Goal: Transaction & Acquisition: Book appointment/travel/reservation

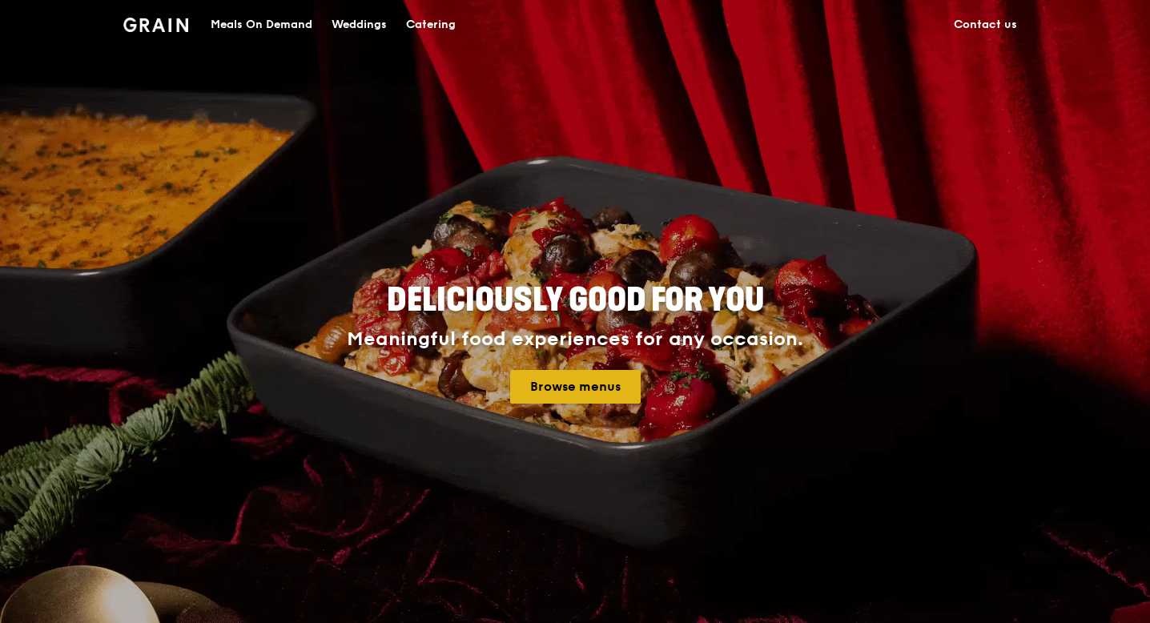
click at [588, 385] on link "Browse menus" at bounding box center [575, 387] width 131 height 34
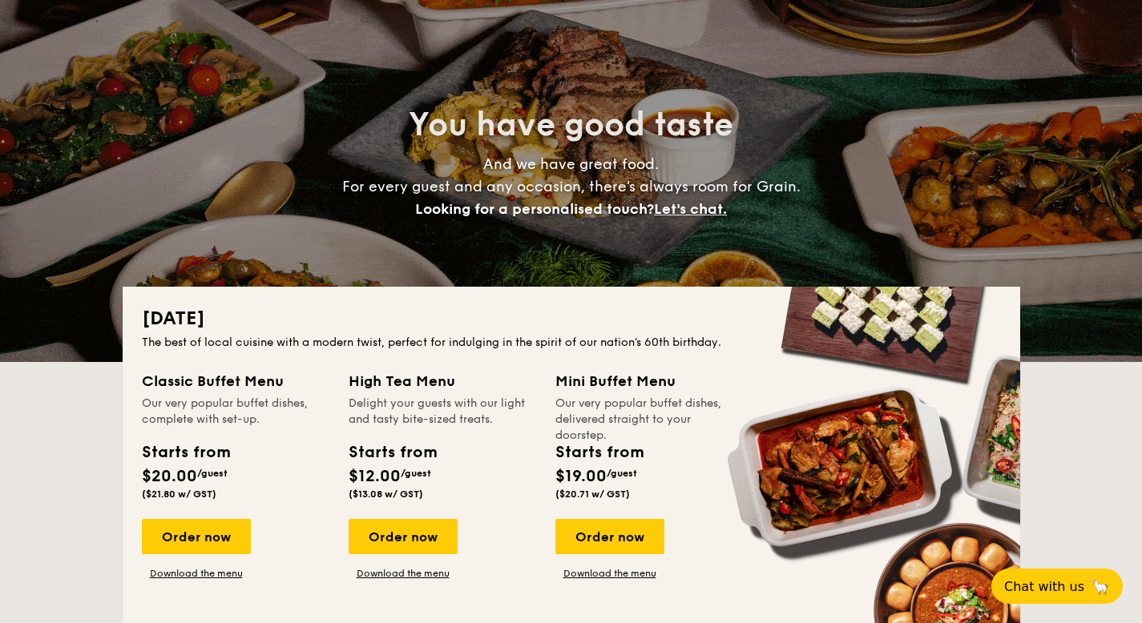
scroll to position [87, 0]
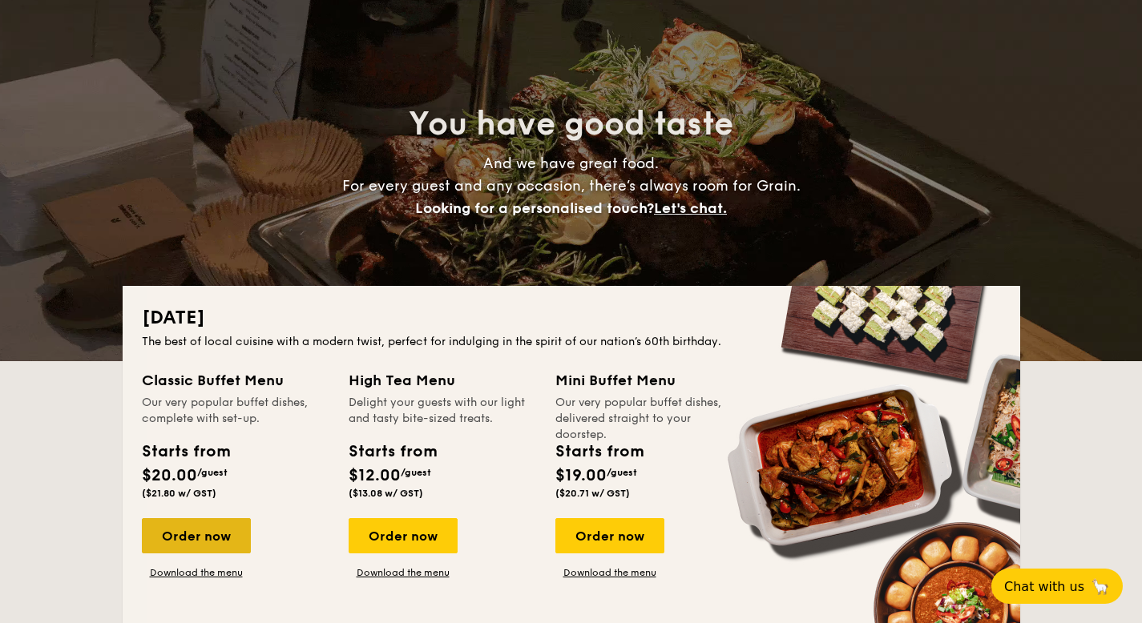
click at [219, 535] on div "Order now" at bounding box center [196, 535] width 109 height 35
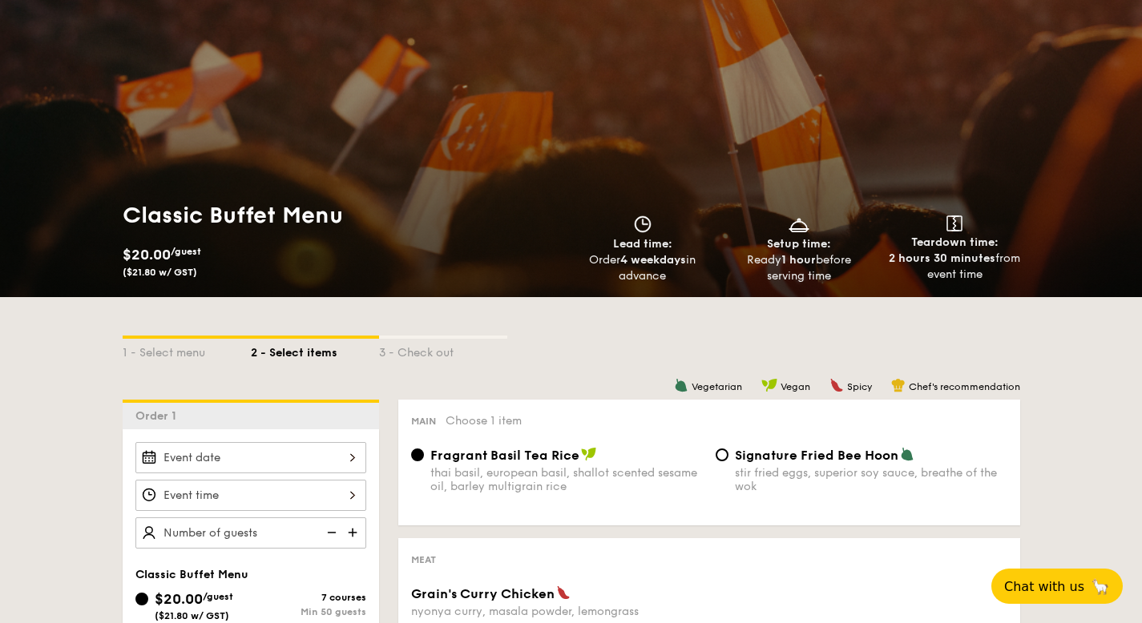
scroll to position [55, 0]
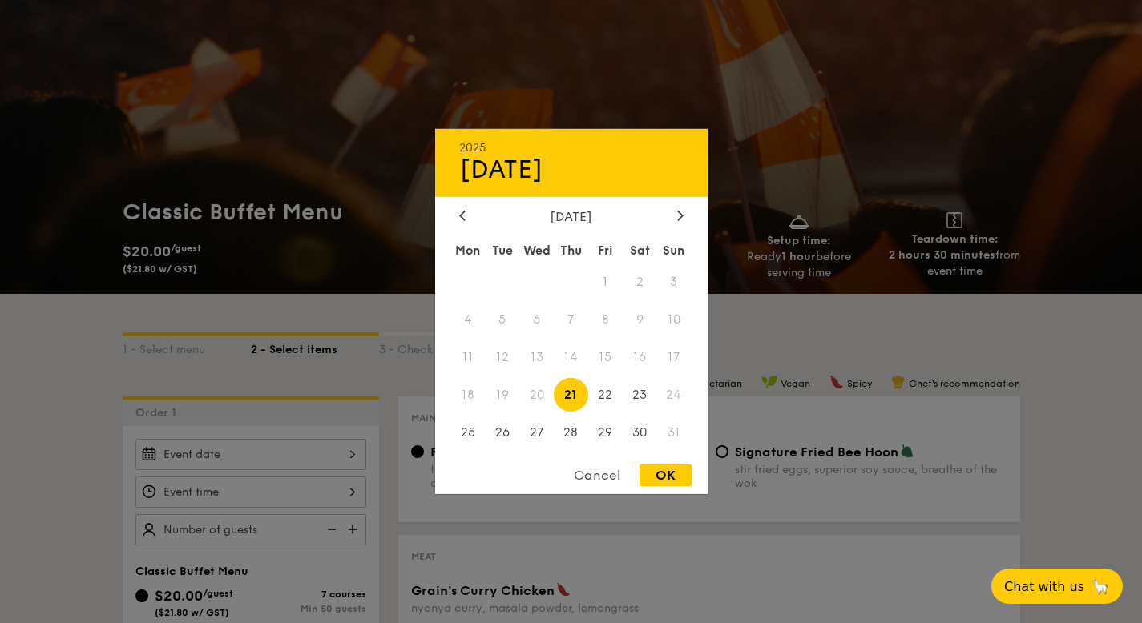
click at [275, 442] on div "2025 Aug [DATE] Tue Wed Thu Fri Sat Sun 1 2 3 4 5 6 7 8 9 10 11 12 13 14 15 16 …" at bounding box center [250, 454] width 231 height 31
click at [686, 217] on div at bounding box center [680, 216] width 14 height 15
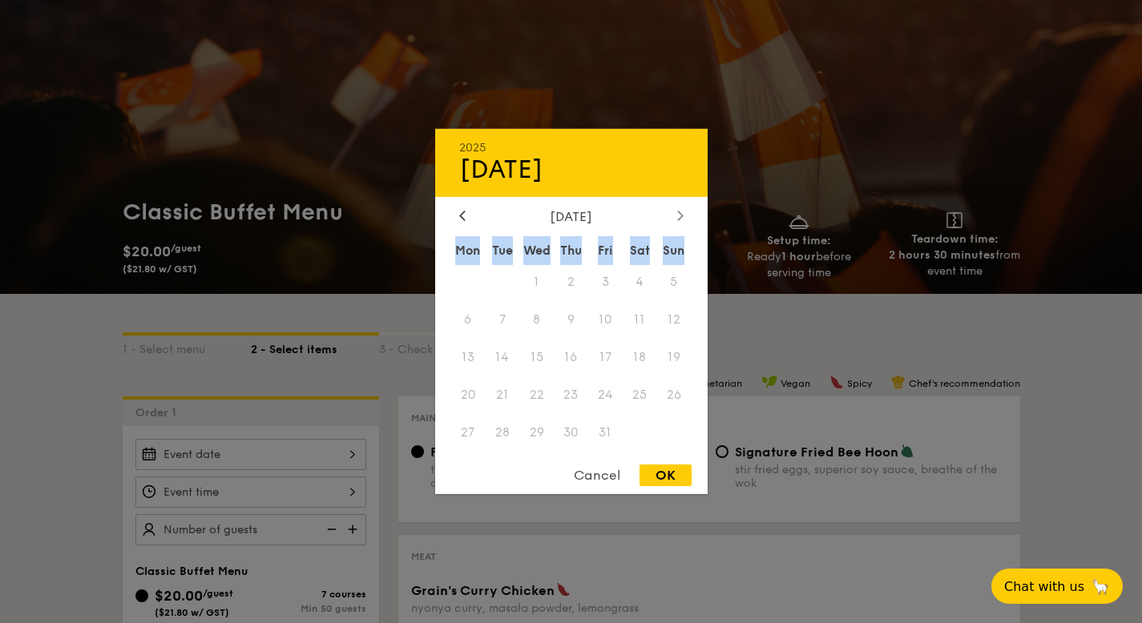
click at [679, 215] on icon at bounding box center [680, 215] width 6 height 10
click at [602, 320] on span "7" at bounding box center [605, 320] width 34 height 34
click at [461, 216] on icon at bounding box center [462, 216] width 5 height 10
click at [461, 211] on icon at bounding box center [462, 216] width 5 height 10
click at [461, 210] on icon at bounding box center [462, 215] width 6 height 10
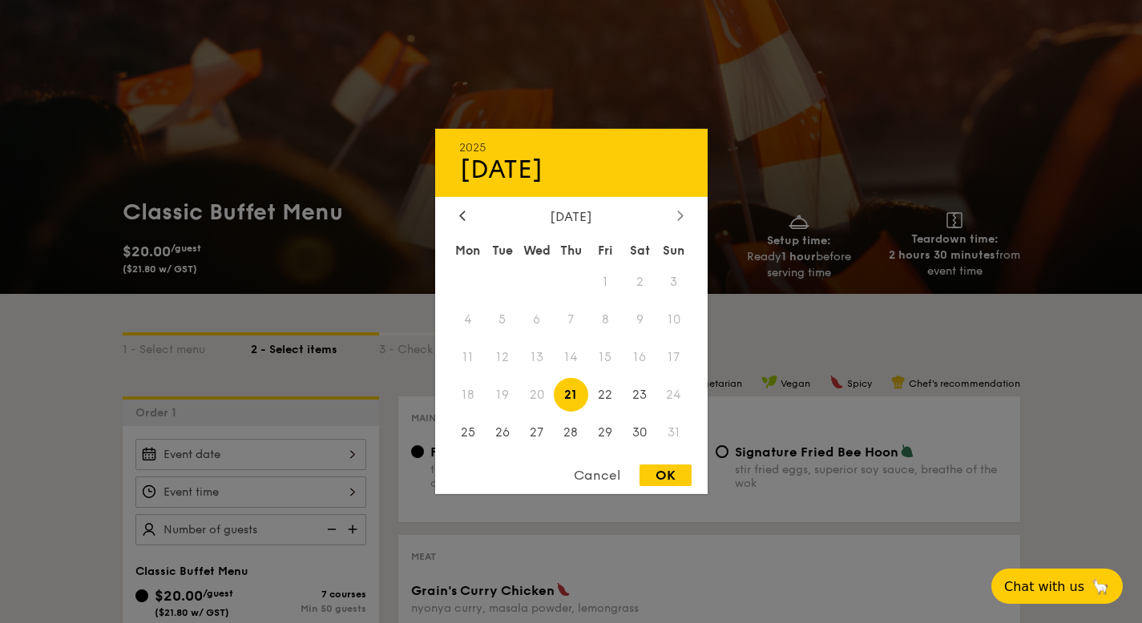
click at [683, 212] on div at bounding box center [680, 216] width 14 height 15
click at [618, 296] on span "5" at bounding box center [605, 282] width 34 height 34
click at [467, 213] on div at bounding box center [462, 216] width 14 height 15
click at [642, 434] on span "30" at bounding box center [640, 432] width 34 height 34
click at [683, 482] on div "OK" at bounding box center [665, 476] width 52 height 22
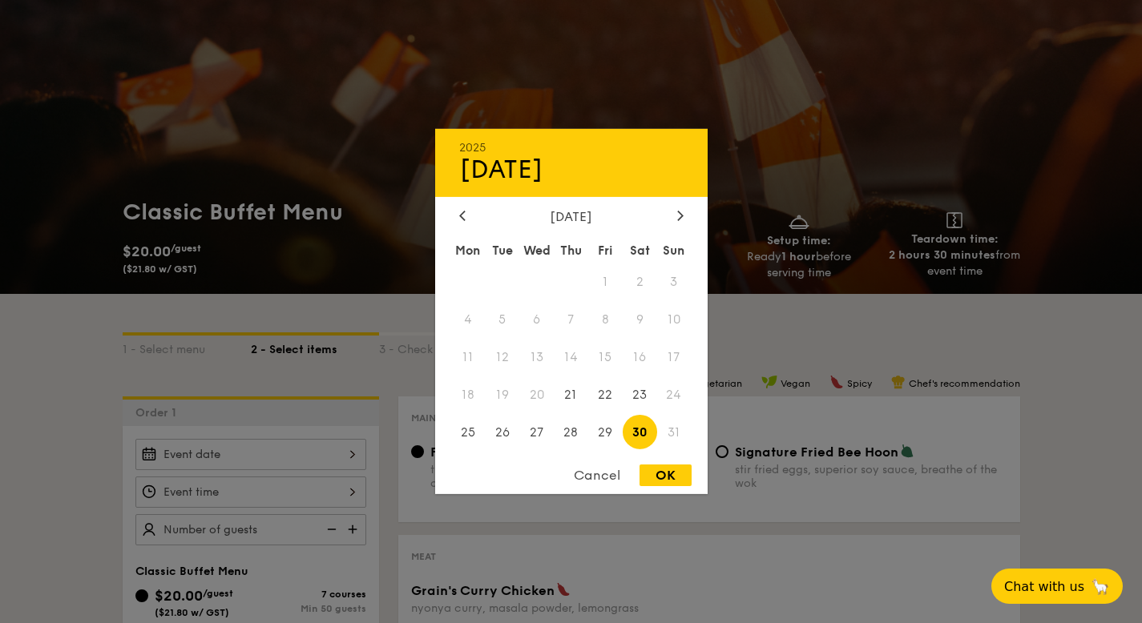
type input "[DATE]"
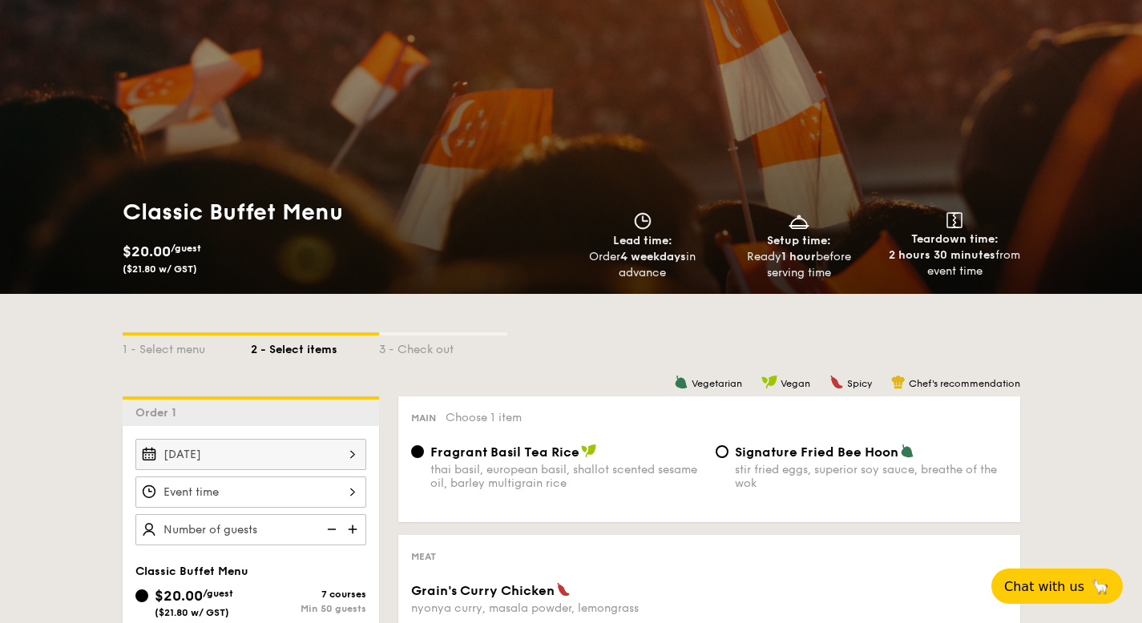
click at [275, 446] on div "[DATE]" at bounding box center [250, 454] width 231 height 31
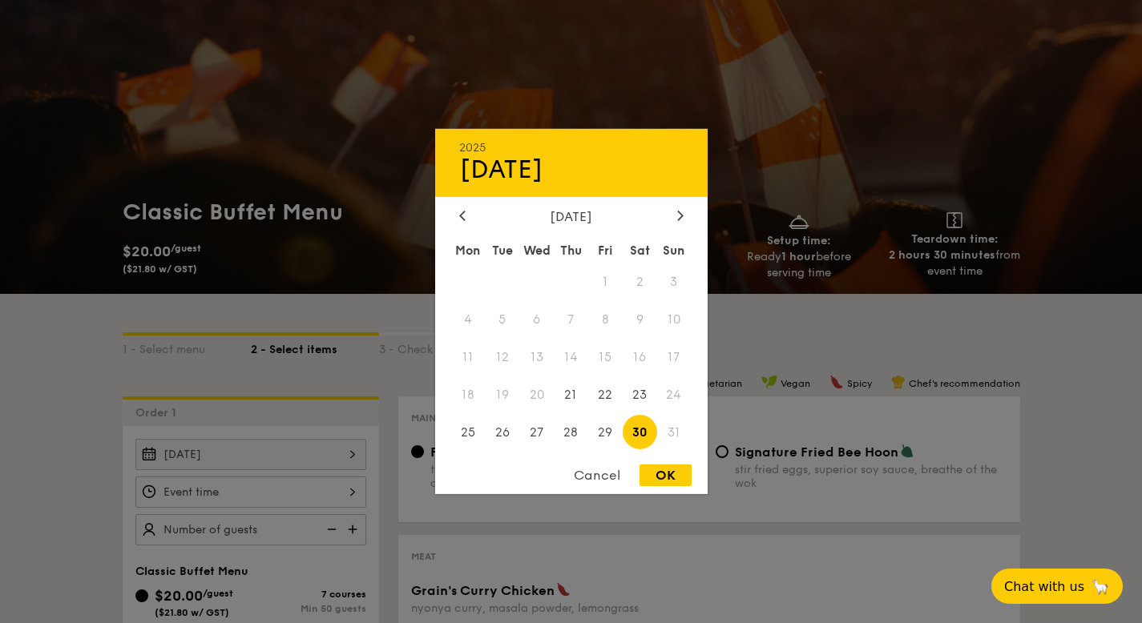
click at [677, 224] on div "[DATE] Mon Tue Wed Thu Fri Sat Sun 1 2 3 4 5 6 7 8 9 10 11 12 13 14 15 16 17 18…" at bounding box center [571, 331] width 272 height 244
click at [682, 212] on icon at bounding box center [680, 215] width 6 height 10
click at [575, 328] on span "11" at bounding box center [571, 320] width 34 height 34
click at [663, 205] on div "2025 Aug [DATE] Tue Wed Thu Fri Sat Sun 1 2 3 4 5 6 7 8 9 10 11 12 13 14 15 16 …" at bounding box center [571, 311] width 272 height 365
click at [673, 216] on div at bounding box center [680, 216] width 14 height 15
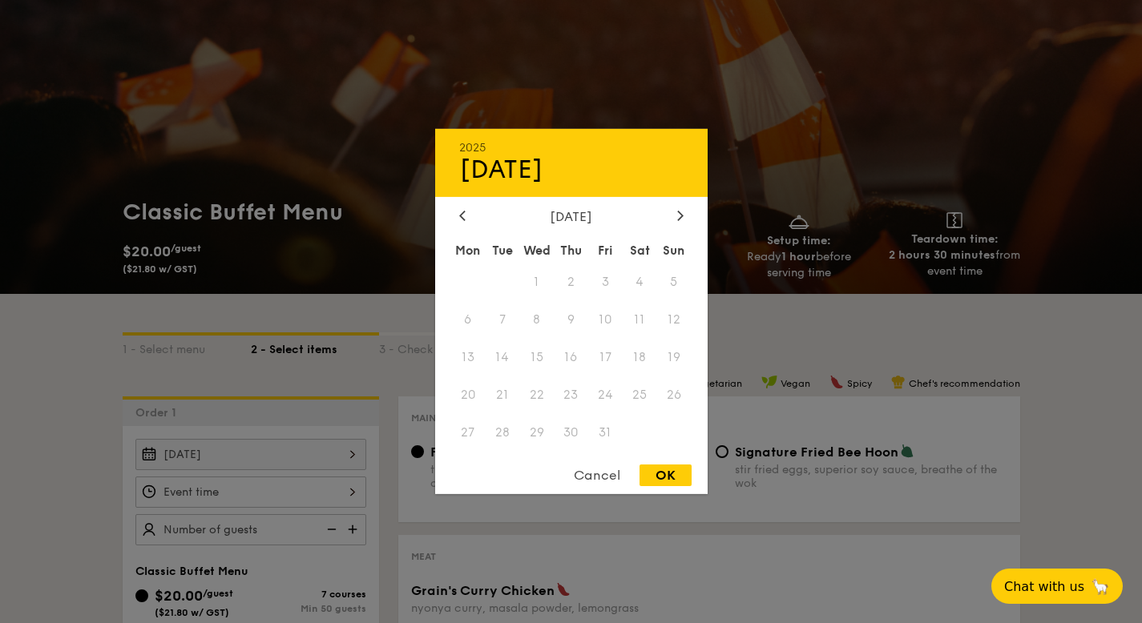
click at [597, 324] on span "10" at bounding box center [605, 320] width 34 height 34
click at [460, 215] on icon at bounding box center [462, 216] width 5 height 10
click at [683, 211] on div at bounding box center [680, 216] width 14 height 15
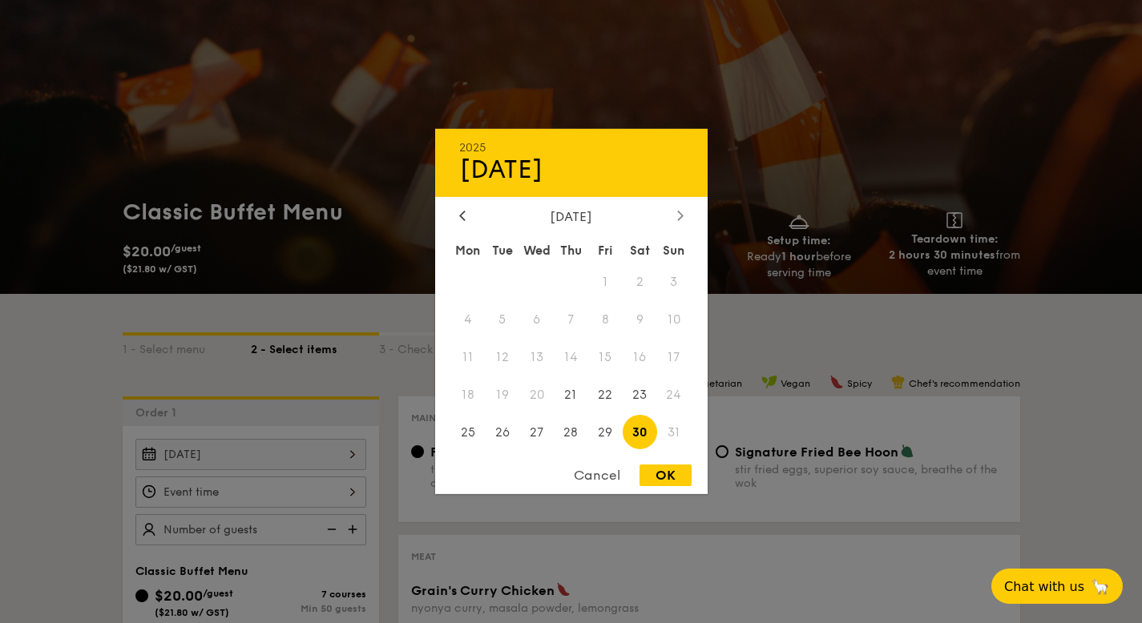
click at [683, 211] on div at bounding box center [680, 216] width 14 height 15
click at [456, 213] on div at bounding box center [462, 216] width 14 height 15
click at [669, 469] on div "OK" at bounding box center [665, 476] width 52 height 22
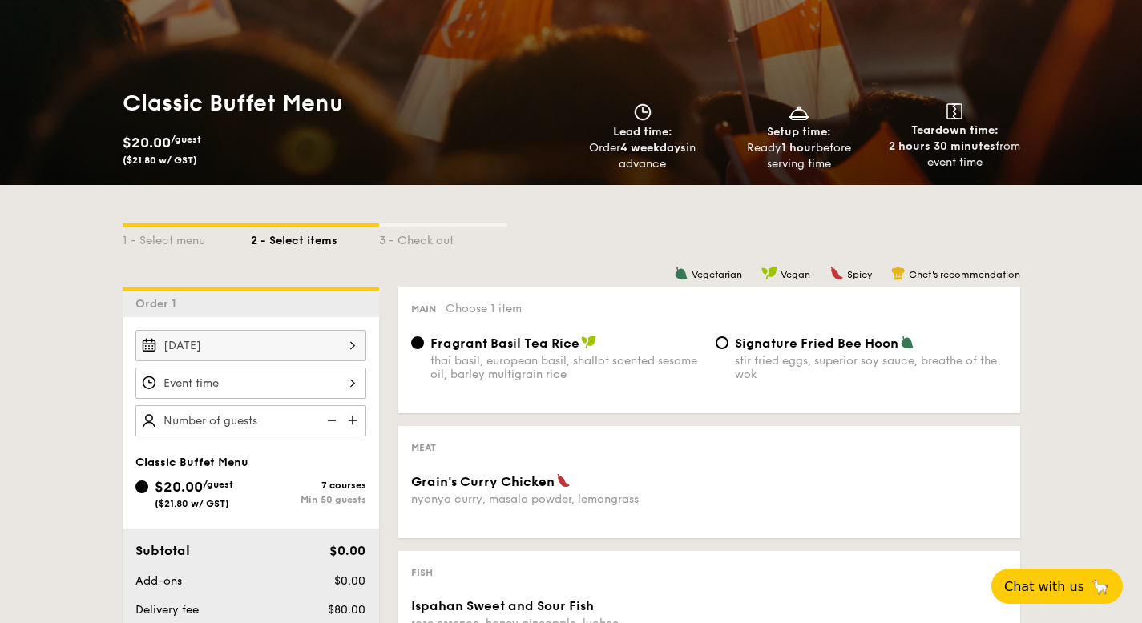
scroll to position [246, 0]
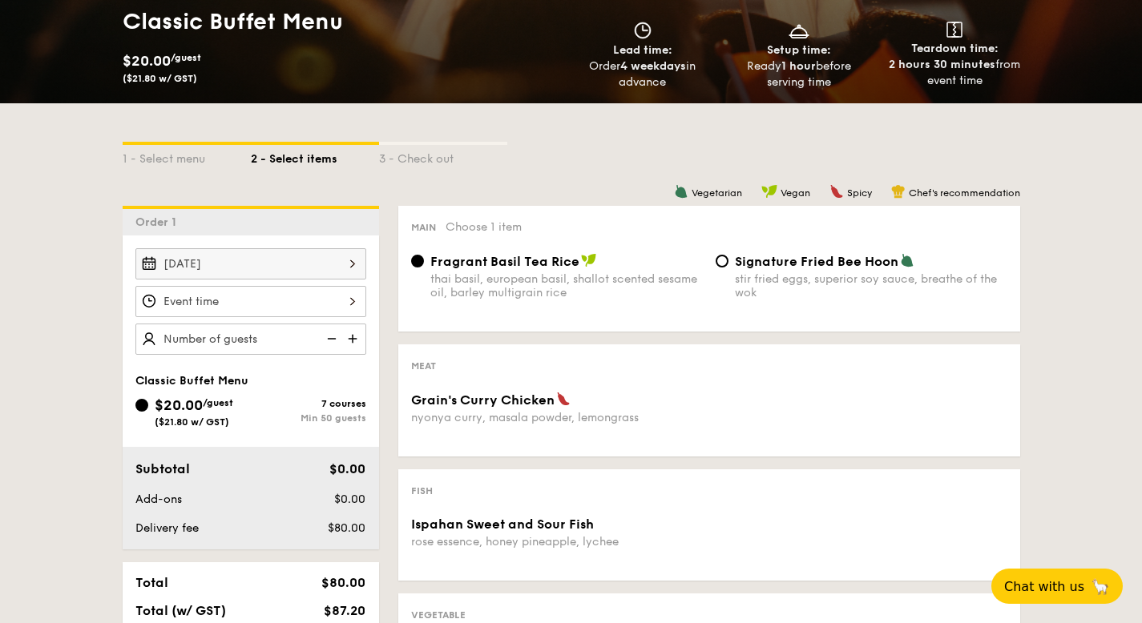
click at [287, 300] on div at bounding box center [250, 301] width 231 height 31
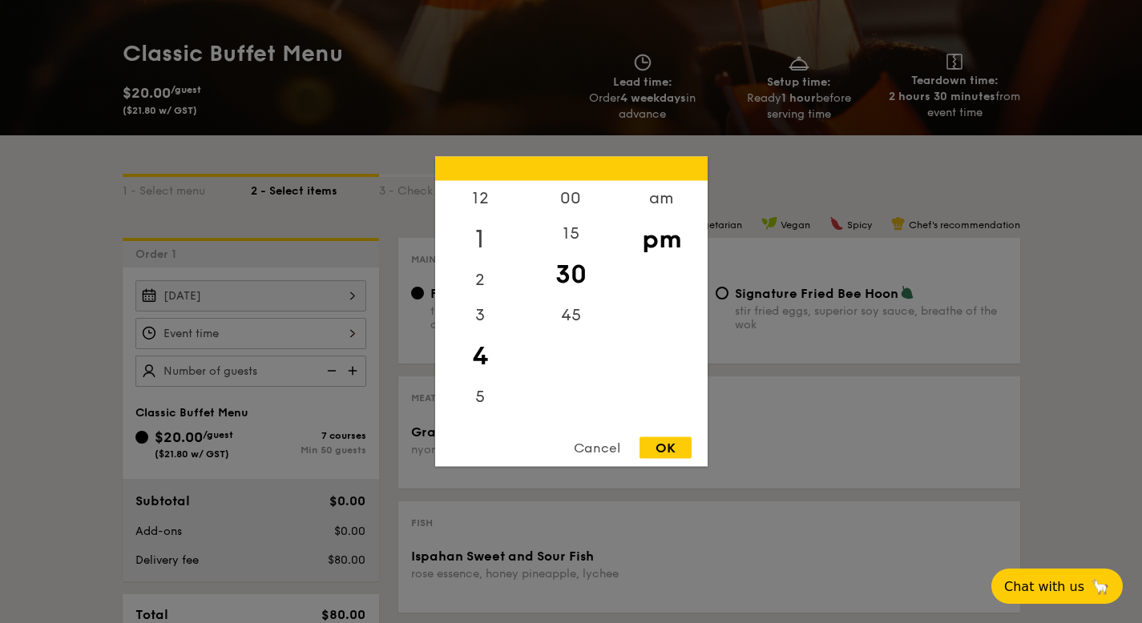
scroll to position [200, 0]
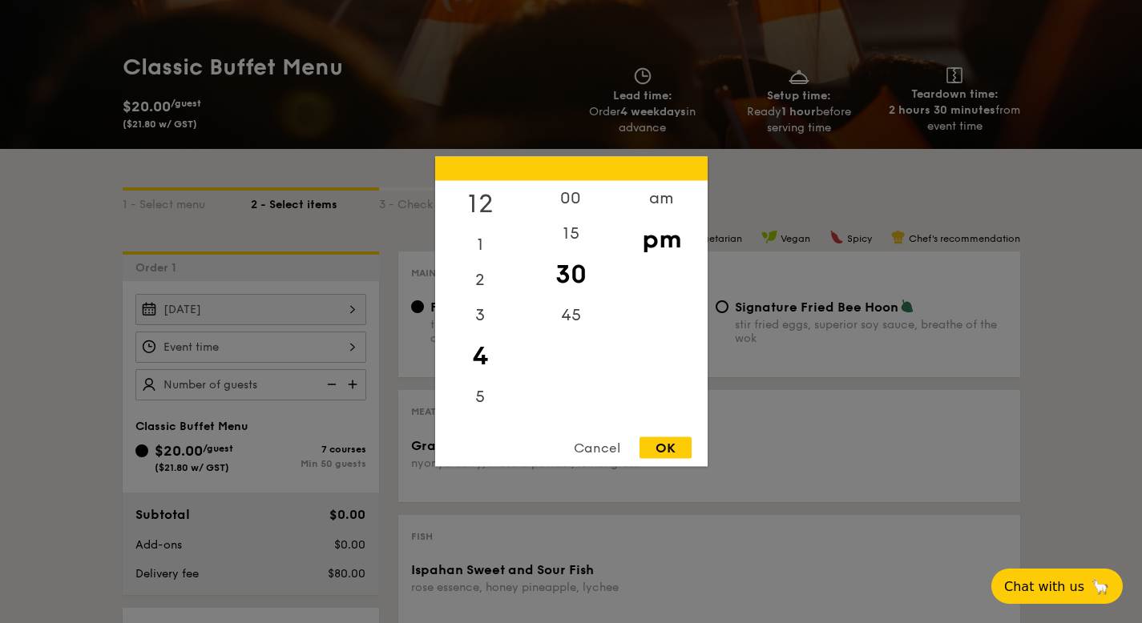
click at [483, 196] on div "12" at bounding box center [480, 204] width 91 height 46
click at [472, 411] on div "11" at bounding box center [480, 407] width 91 height 35
click at [476, 265] on div "7" at bounding box center [480, 261] width 91 height 46
click at [674, 197] on div "am" at bounding box center [661, 204] width 91 height 46
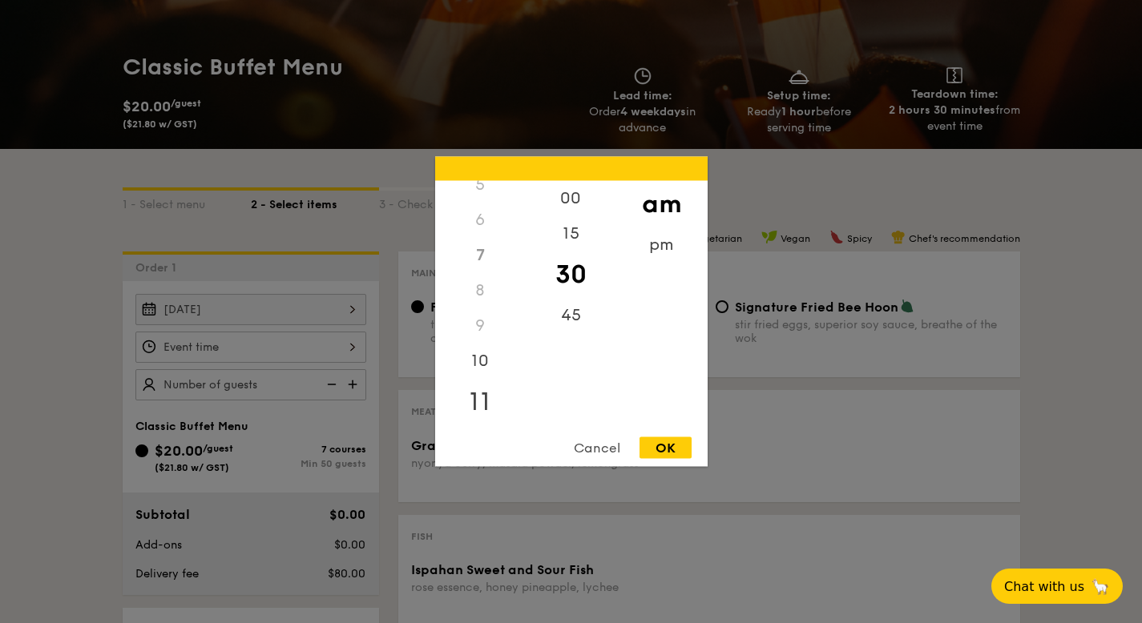
click at [476, 409] on div "11" at bounding box center [480, 402] width 91 height 46
click at [582, 204] on div "00" at bounding box center [571, 204] width 91 height 46
click at [667, 450] on div "OK" at bounding box center [665, 448] width 52 height 22
type input "11:00AM"
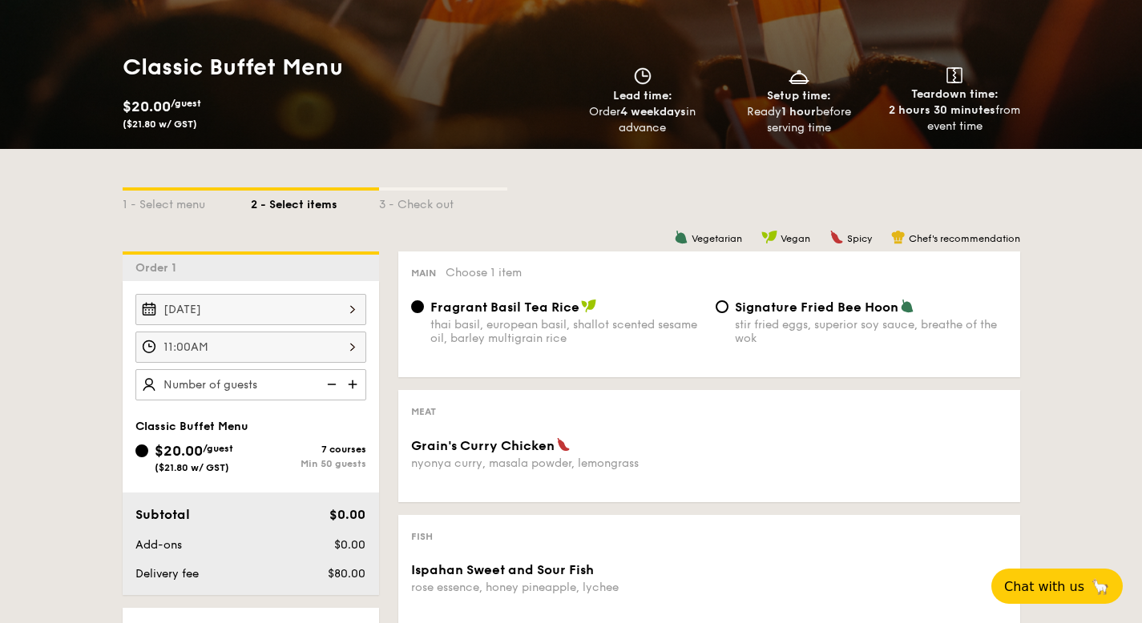
click at [355, 385] on img at bounding box center [354, 384] width 24 height 30
type input "50 guests"
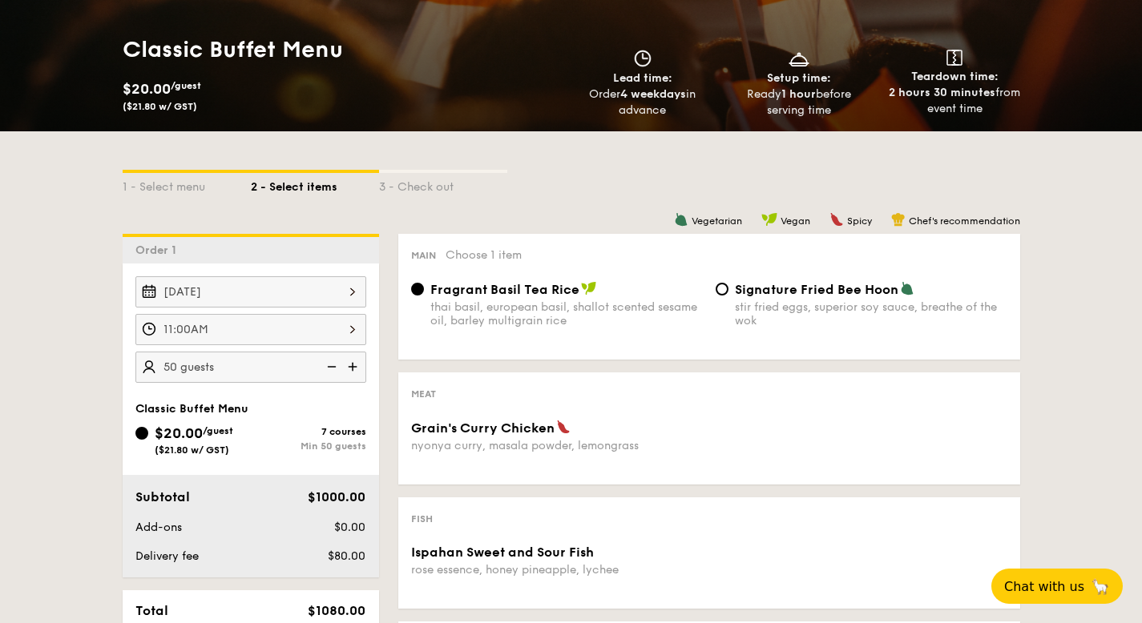
scroll to position [220, 0]
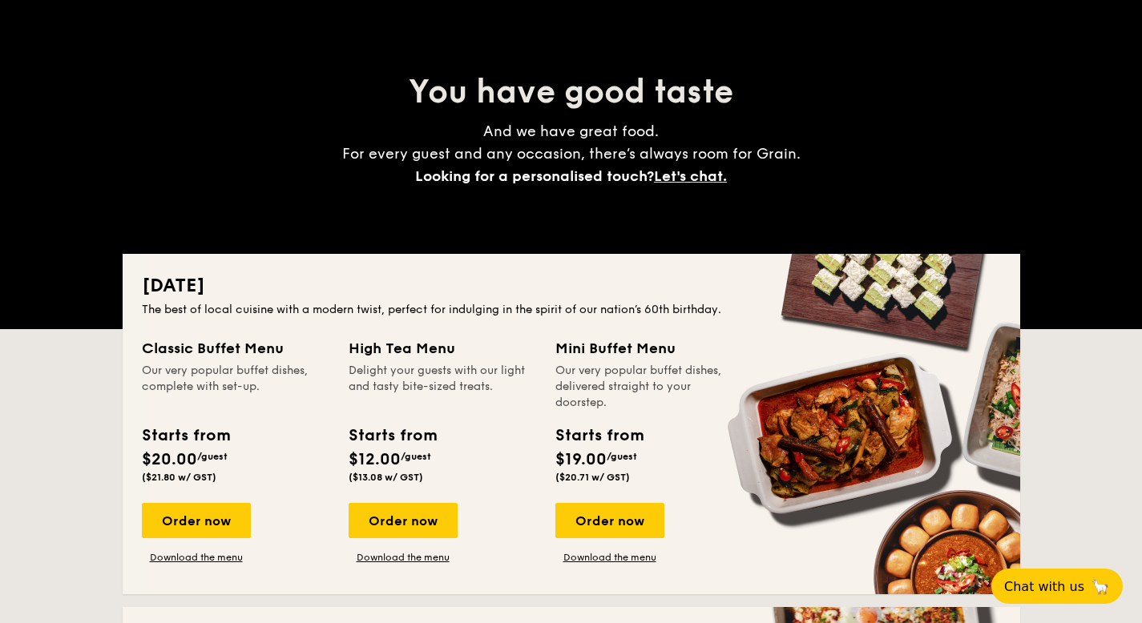
scroll to position [125, 0]
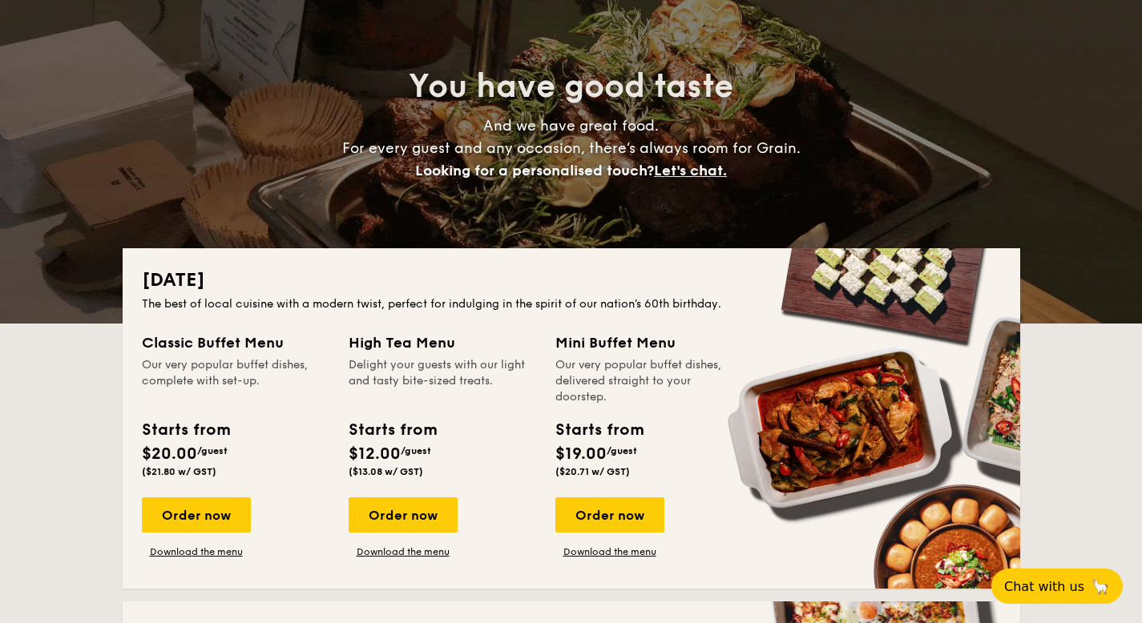
click at [201, 458] on div "Starts from $20.00 /guest ($21.80 w/ GST)" at bounding box center [185, 447] width 87 height 59
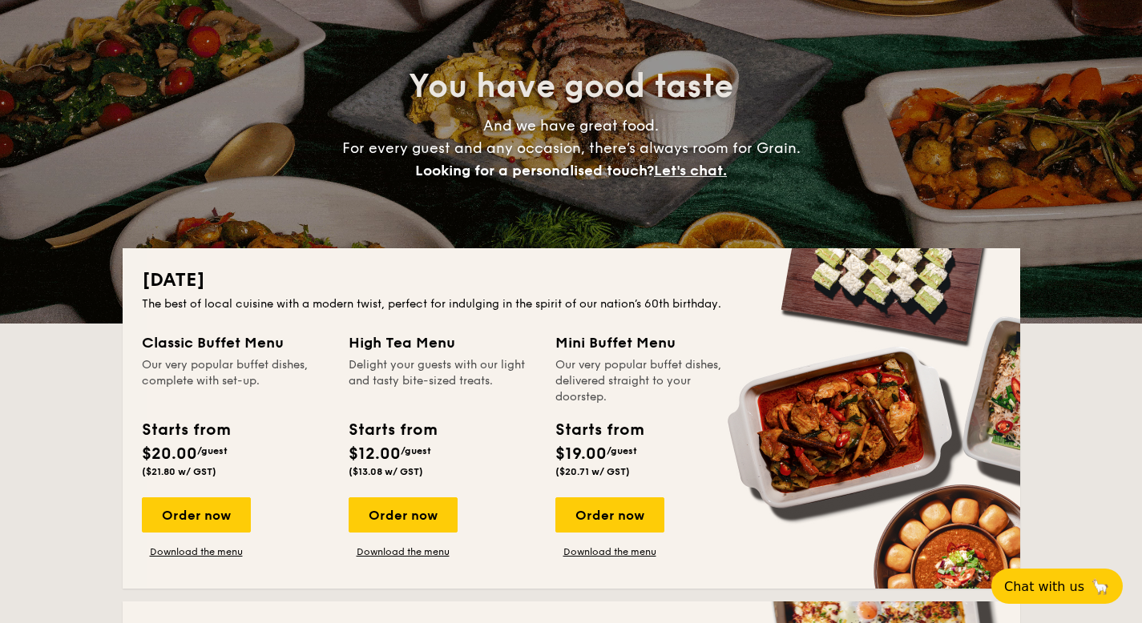
scroll to position [496, 0]
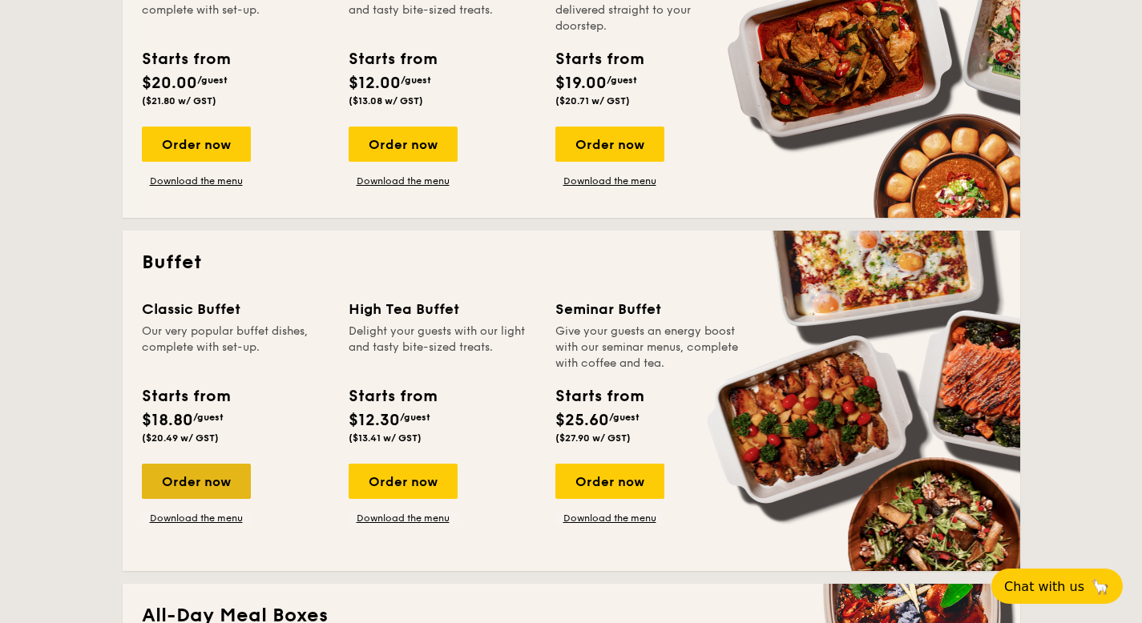
click at [217, 480] on div "Order now" at bounding box center [196, 481] width 109 height 35
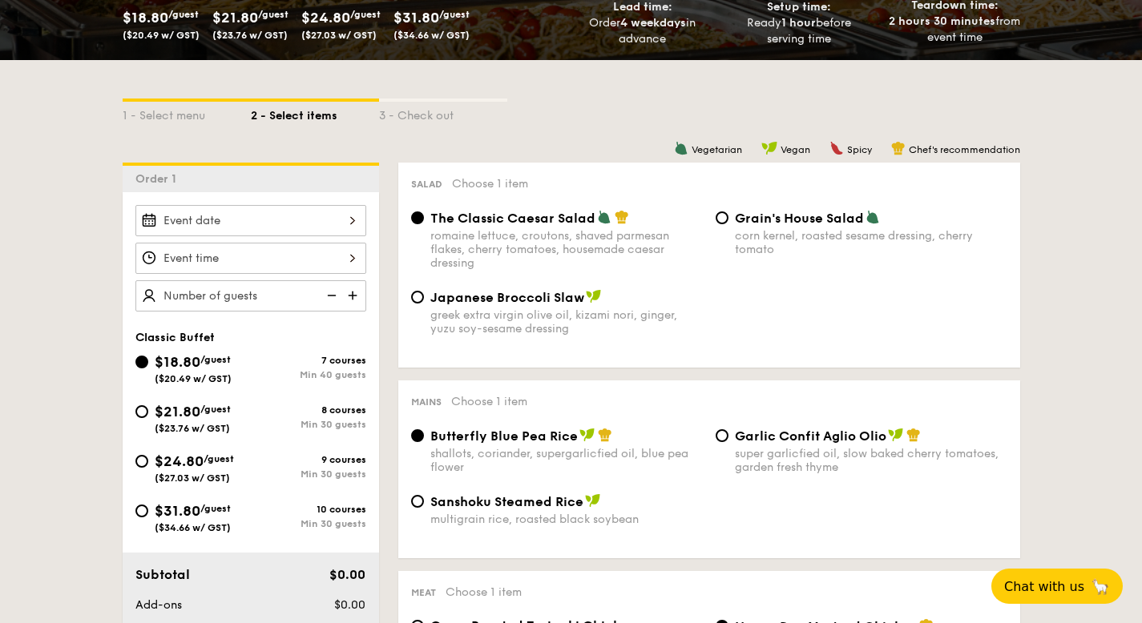
scroll to position [290, 0]
click at [190, 472] on span "($27.03 w/ GST)" at bounding box center [192, 477] width 75 height 11
click at [148, 467] on input "$24.80 /guest ($27.03 w/ GST) 9 courses Min 30 guests" at bounding box center [141, 460] width 13 height 13
radio input "true"
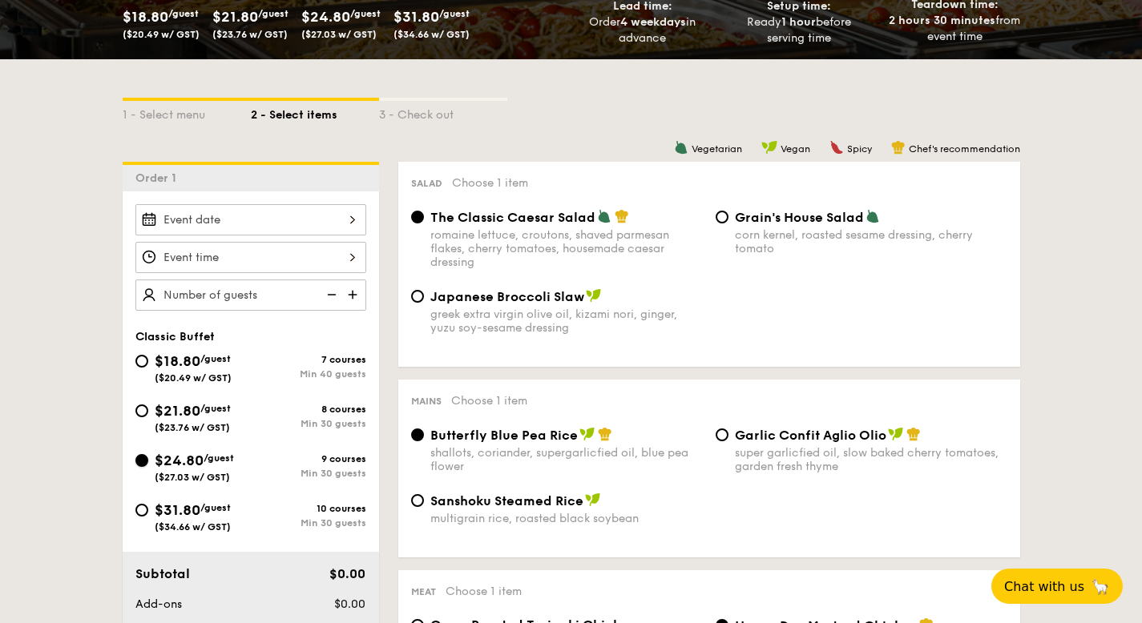
radio input "true"
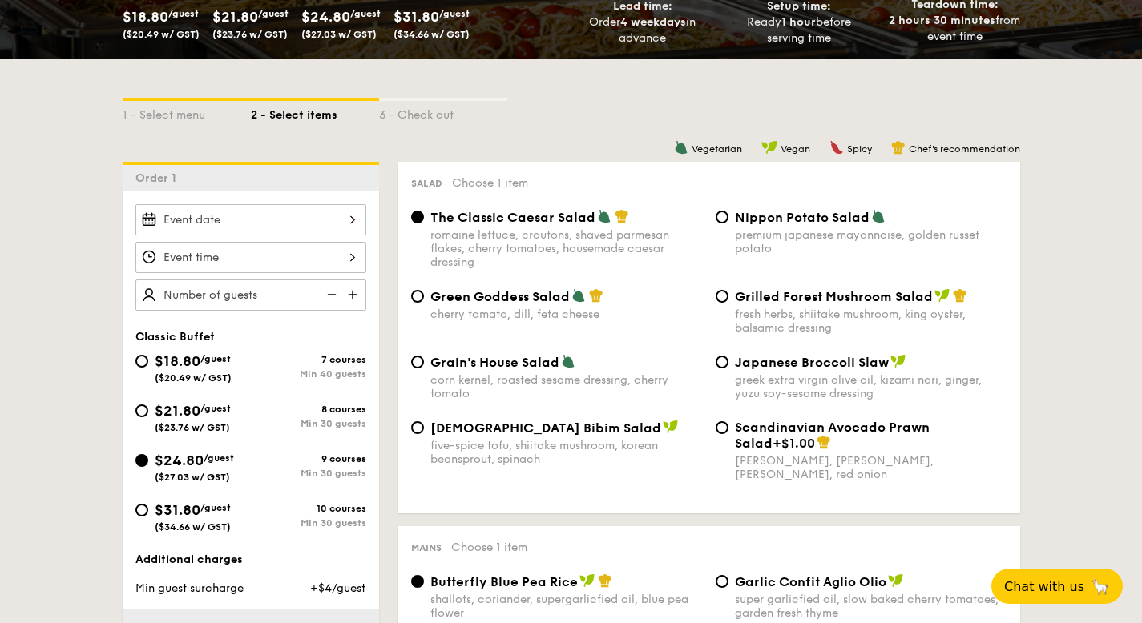
click at [200, 510] on span "$31.80" at bounding box center [178, 511] width 46 height 18
click at [148, 510] on input "$31.80 /guest ($34.66 w/ GST) 10 courses Min 30 guests" at bounding box center [141, 510] width 13 height 13
radio input "true"
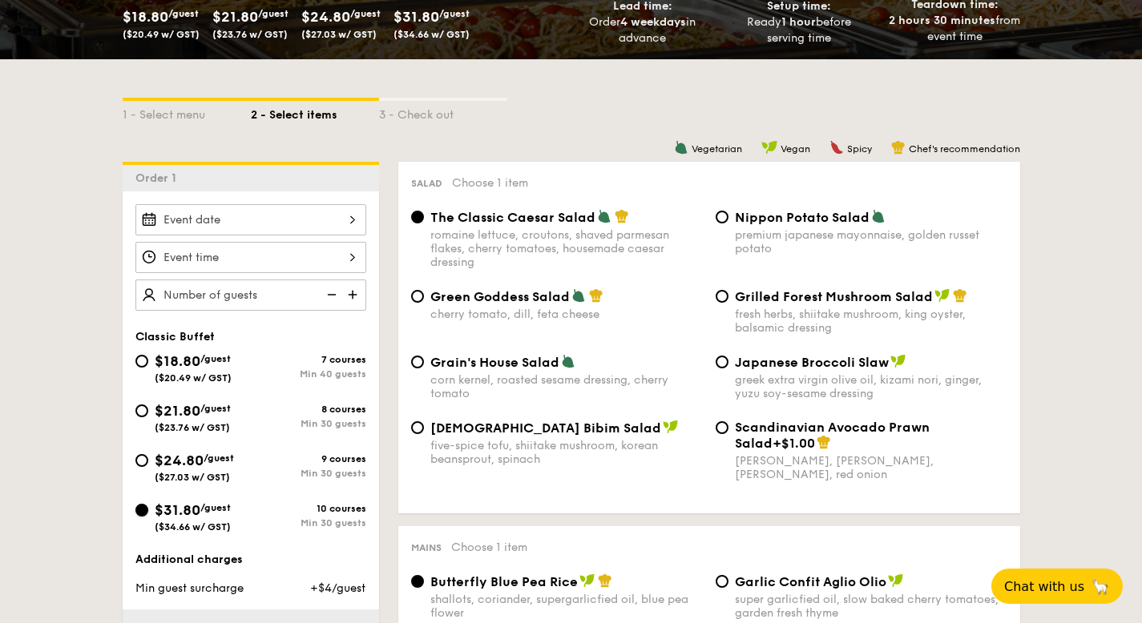
radio input "true"
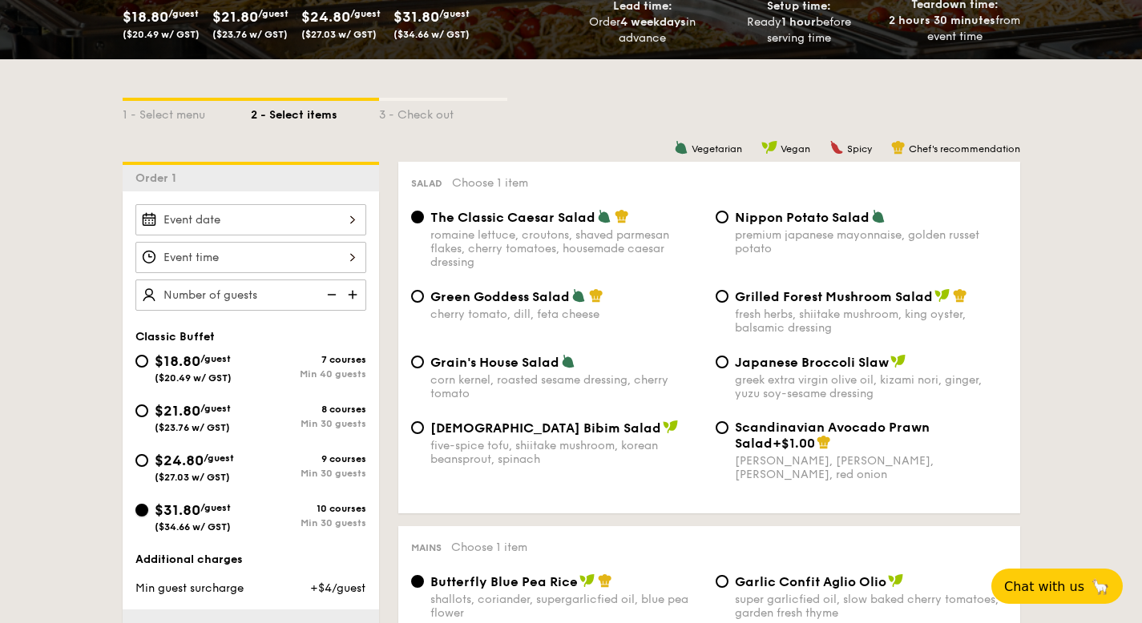
radio input "true"
click at [350, 296] on img at bounding box center [354, 295] width 24 height 30
click at [357, 296] on img at bounding box center [354, 295] width 24 height 30
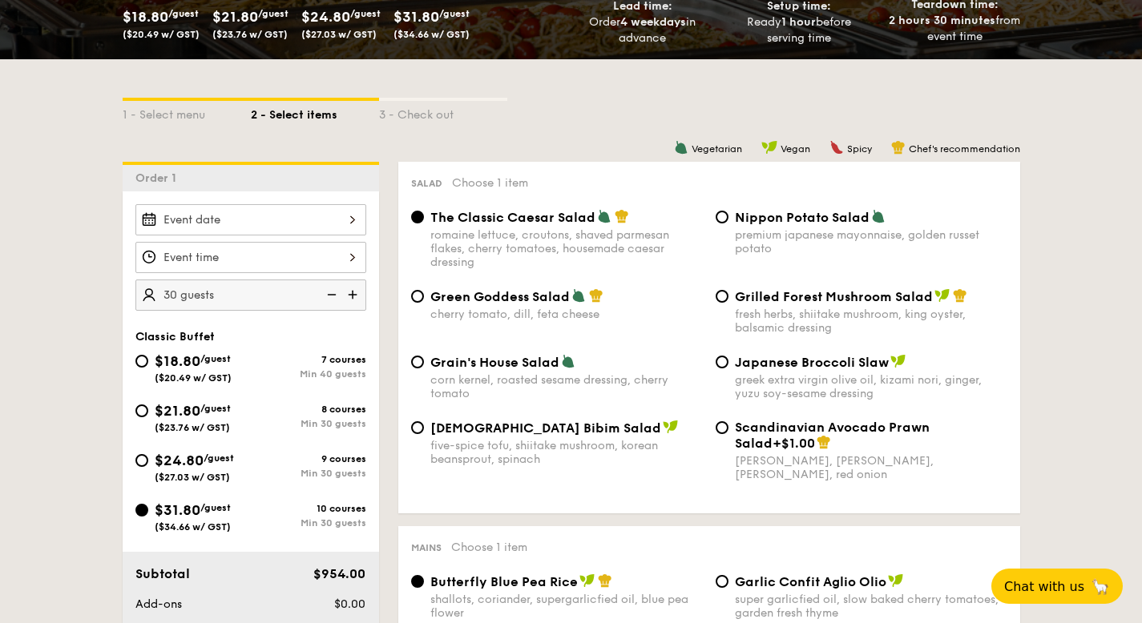
click at [357, 296] on img at bounding box center [354, 295] width 24 height 30
type input "50 guests"
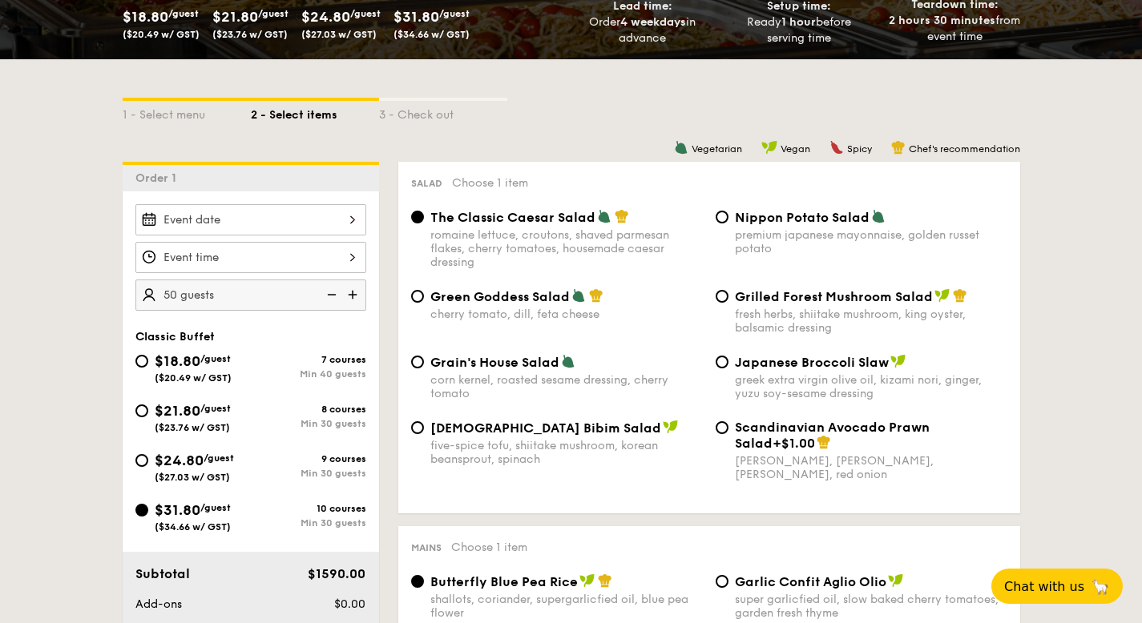
click at [284, 264] on div "12 1 2 3 4 5 6 7 8 9 10 11 00 15 30 45 am pm Cancel OK" at bounding box center [250, 257] width 231 height 31
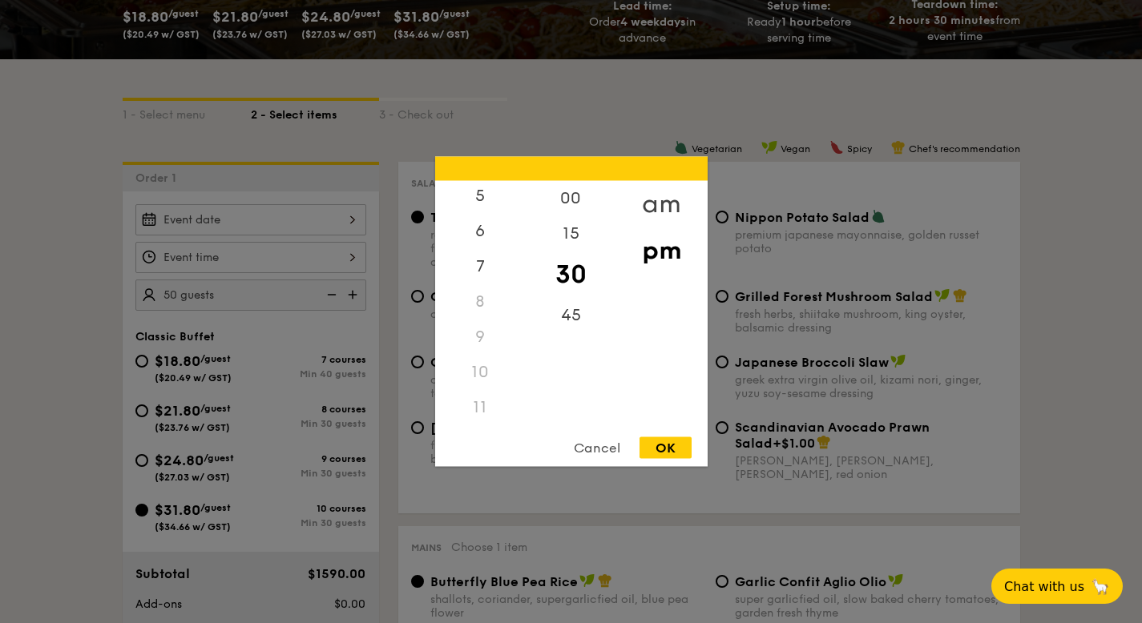
click at [639, 208] on div "am" at bounding box center [661, 204] width 91 height 46
click at [482, 412] on div "11" at bounding box center [480, 413] width 91 height 46
click at [595, 202] on div "00" at bounding box center [571, 204] width 91 height 46
click at [655, 441] on div "OK" at bounding box center [665, 448] width 52 height 22
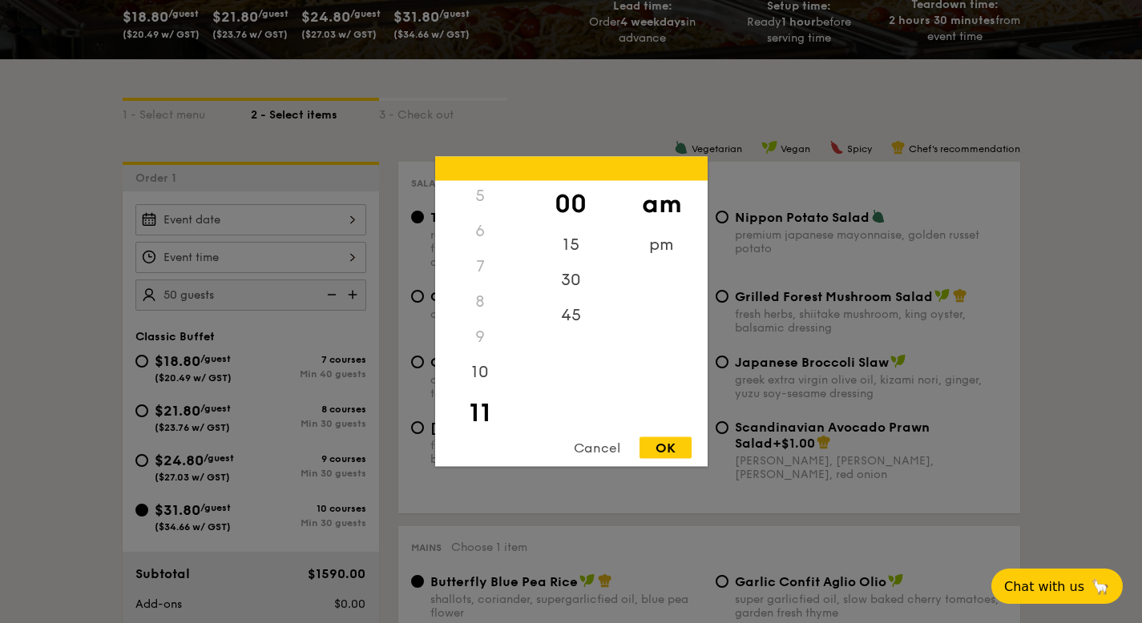
type input "11:00AM"
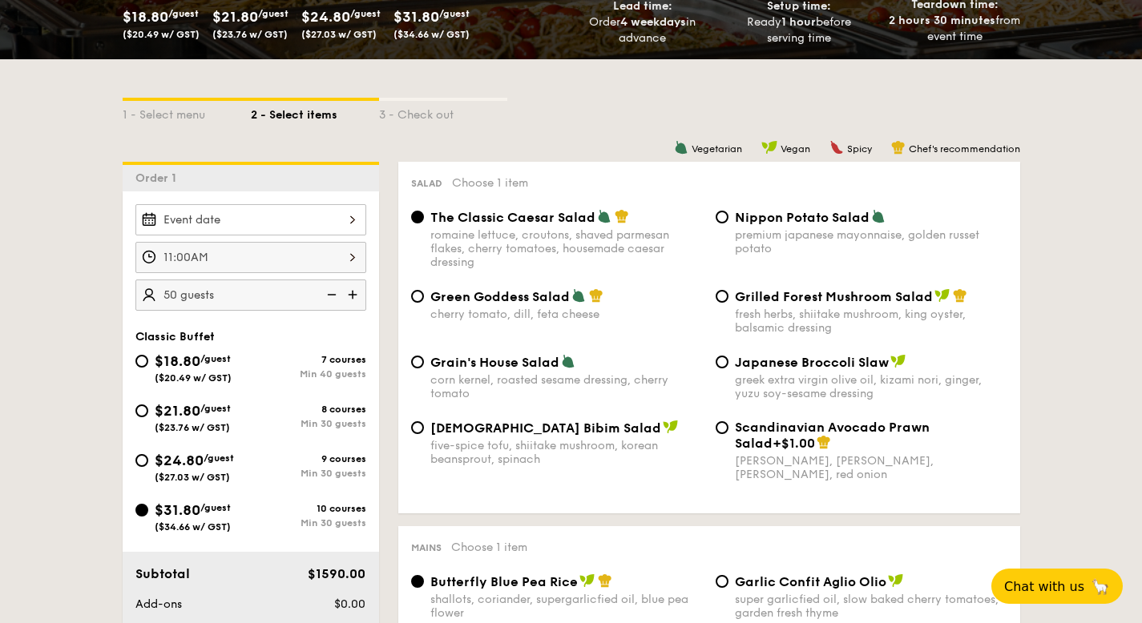
click at [323, 222] on div at bounding box center [250, 219] width 231 height 31
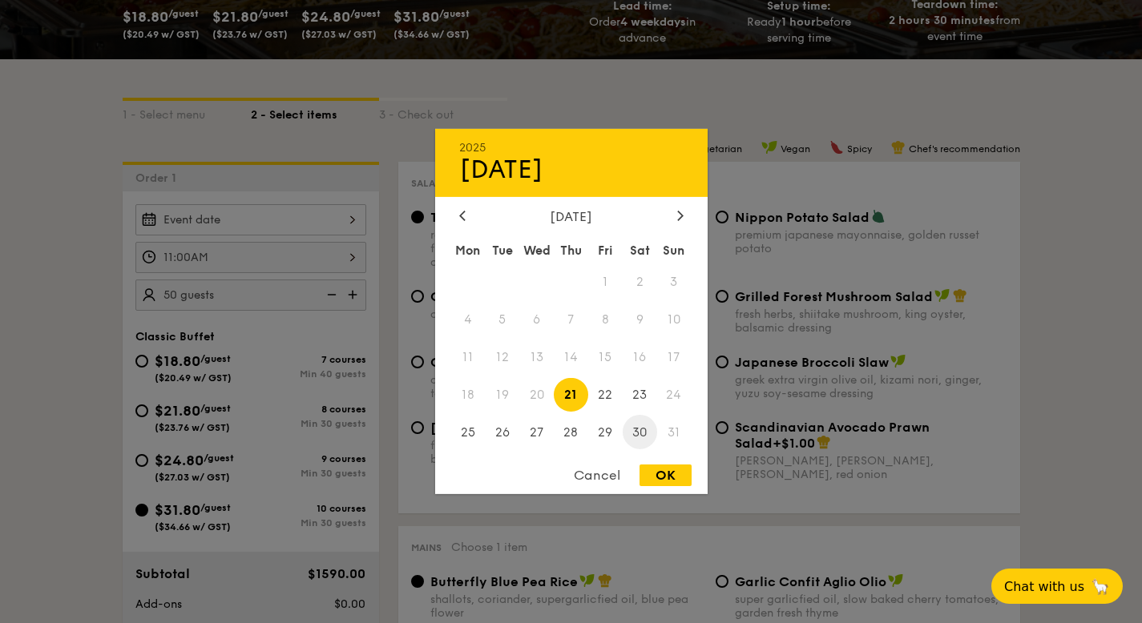
click at [646, 429] on span "30" at bounding box center [640, 432] width 34 height 34
click at [677, 211] on icon at bounding box center [680, 215] width 6 height 10
click at [677, 215] on icon at bounding box center [680, 215] width 6 height 10
click at [608, 318] on span "7" at bounding box center [605, 320] width 34 height 34
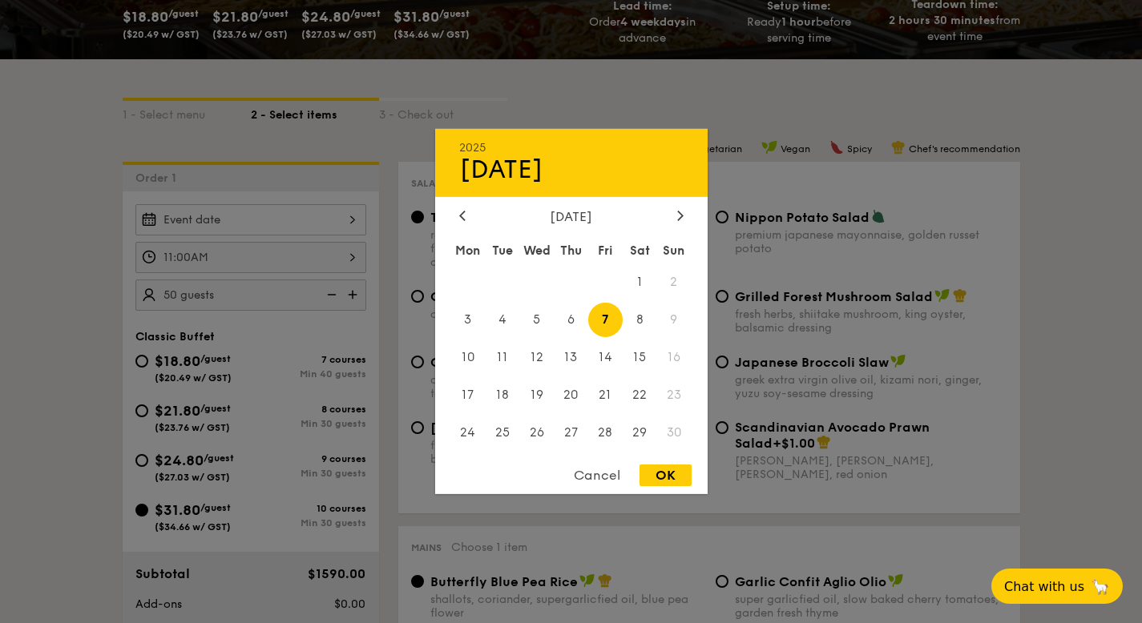
click at [666, 482] on div "OK" at bounding box center [665, 476] width 52 height 22
type input "[DATE]"
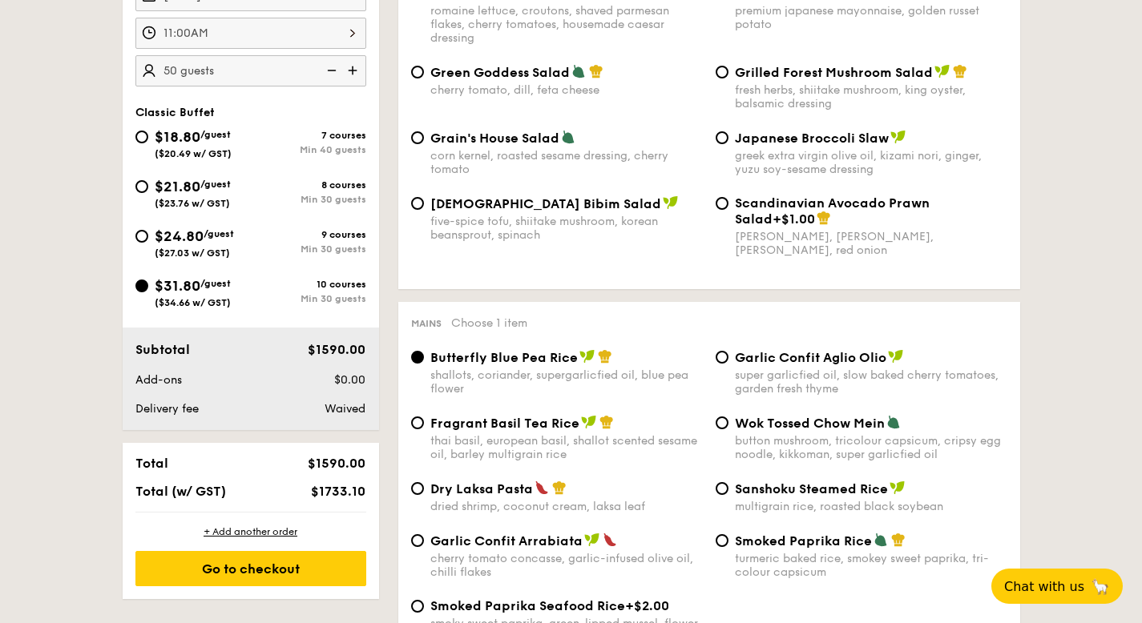
scroll to position [516, 0]
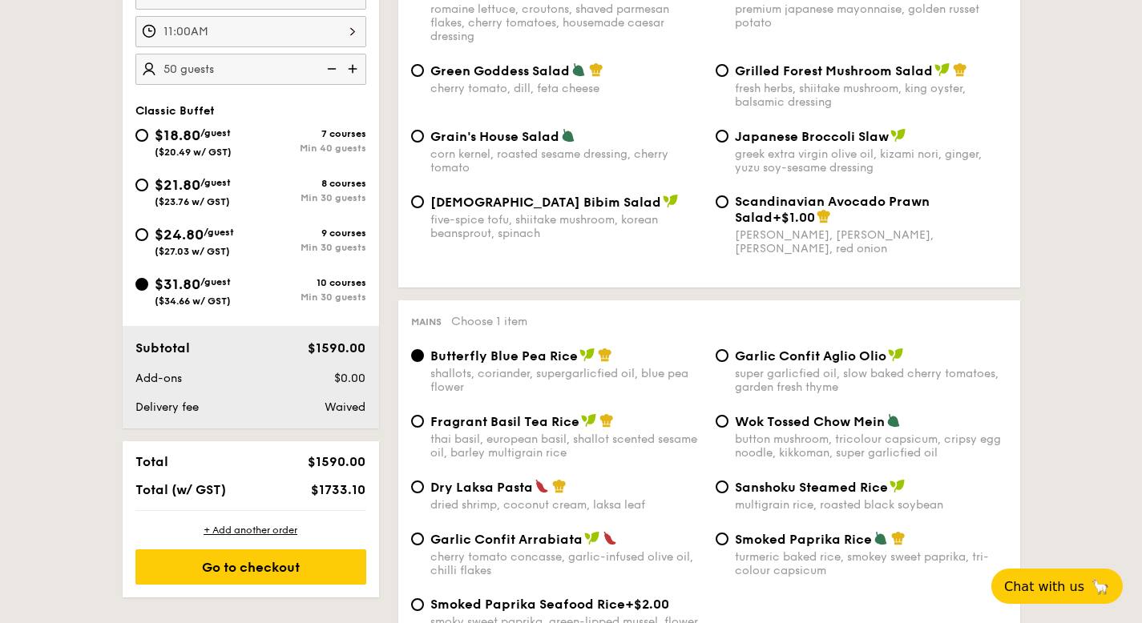
click at [353, 494] on span "$1733.10" at bounding box center [338, 489] width 54 height 15
click at [323, 499] on div "Total $1590.00 Total (w/ GST) $1733.10" at bounding box center [251, 475] width 256 height 69
drag, startPoint x: 315, startPoint y: 490, endPoint x: 365, endPoint y: 490, distance: 50.5
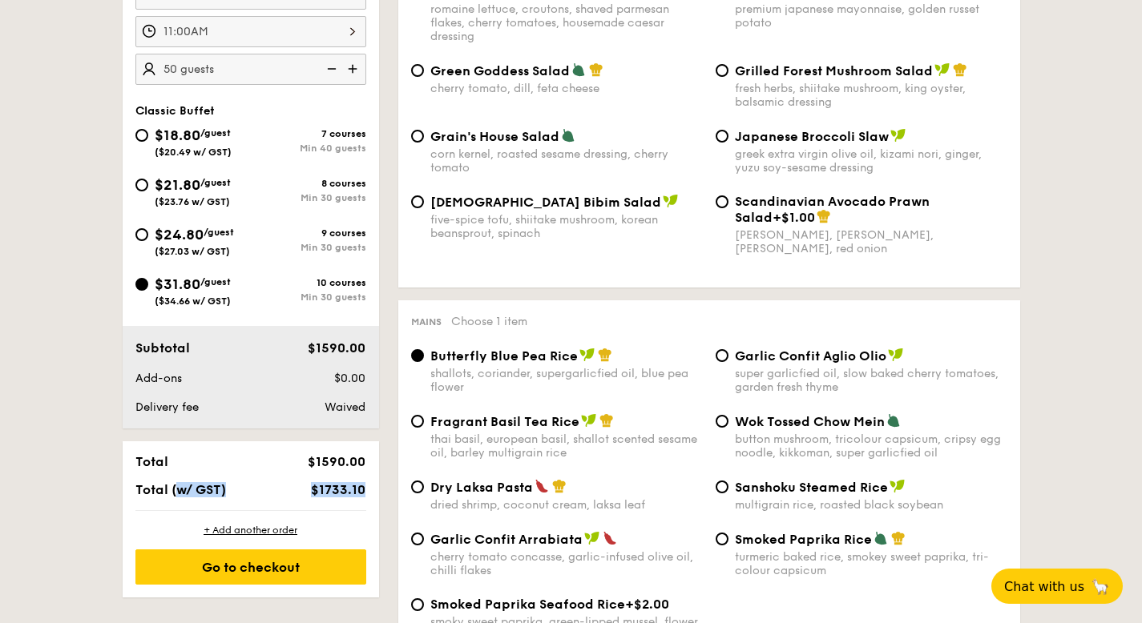
click at [365, 490] on span "$1733.10" at bounding box center [338, 489] width 54 height 15
copy span "$1733.10"
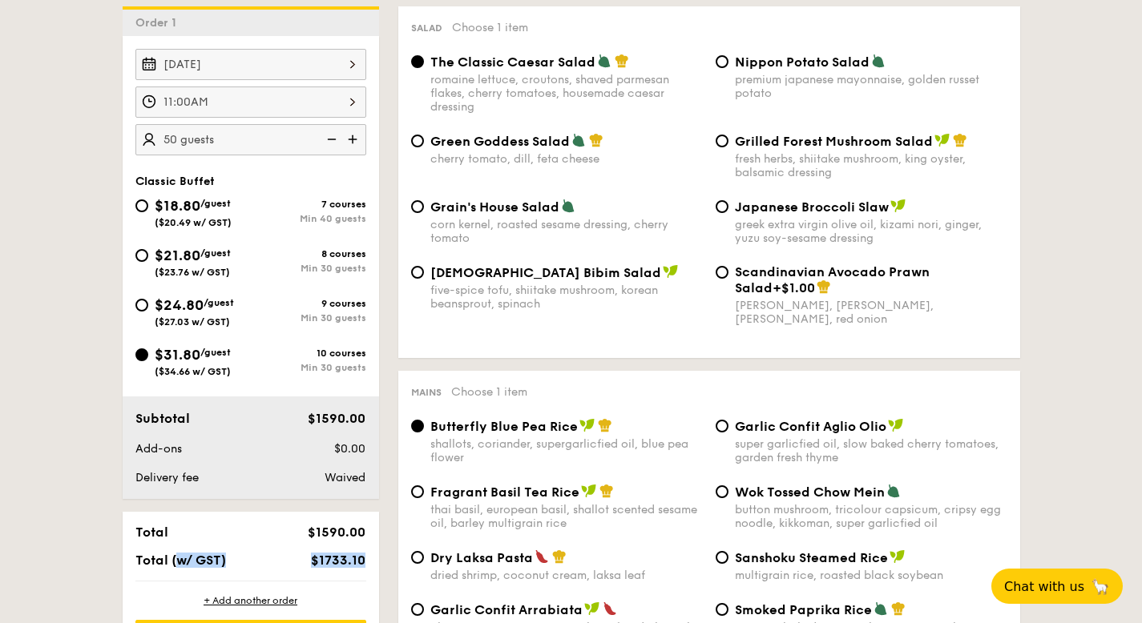
scroll to position [441, 0]
